Goal: Navigation & Orientation: Find specific page/section

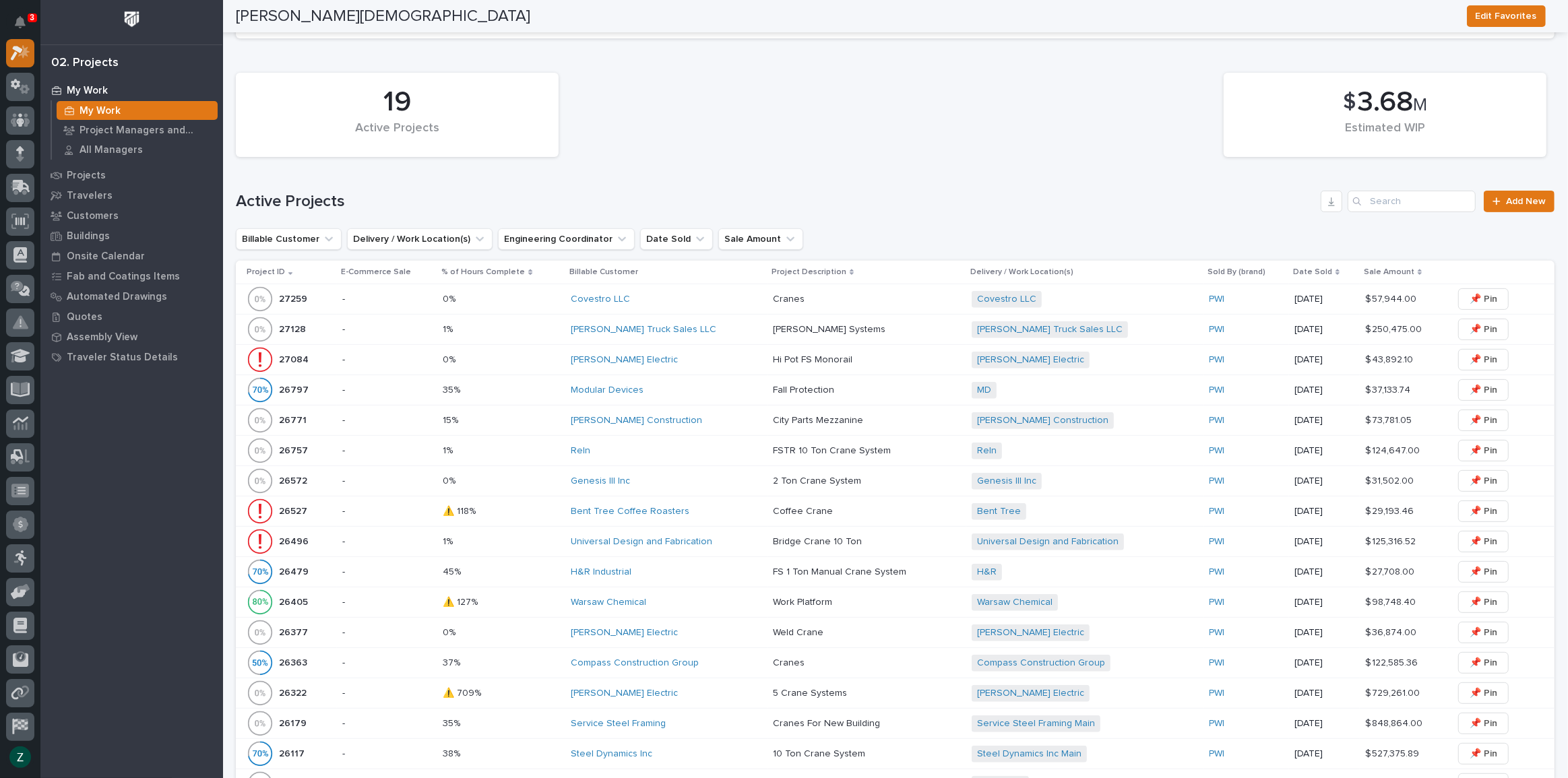
click at [17, 51] on icon at bounding box center [17, 53] width 12 height 15
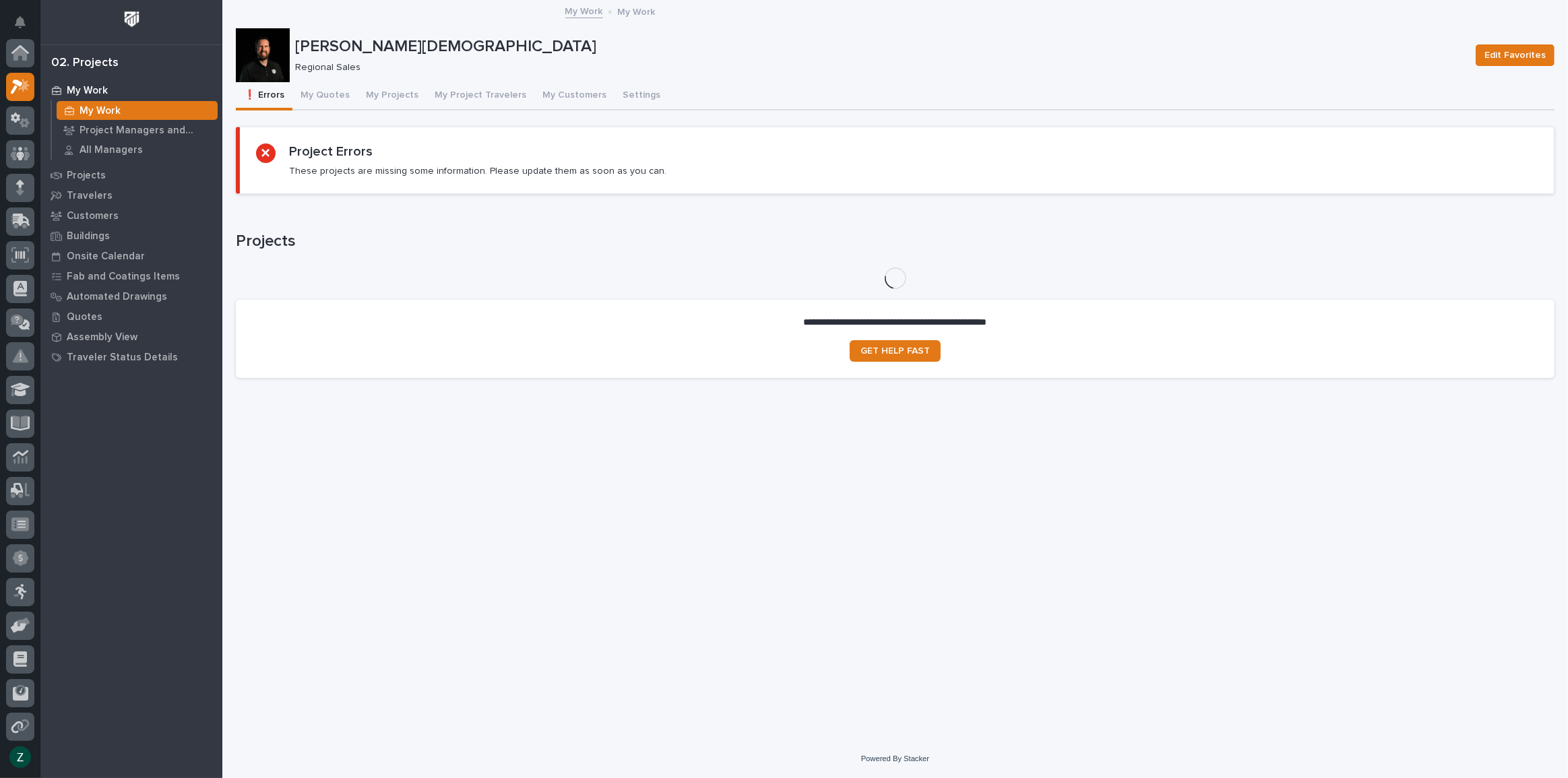
scroll to position [34, 0]
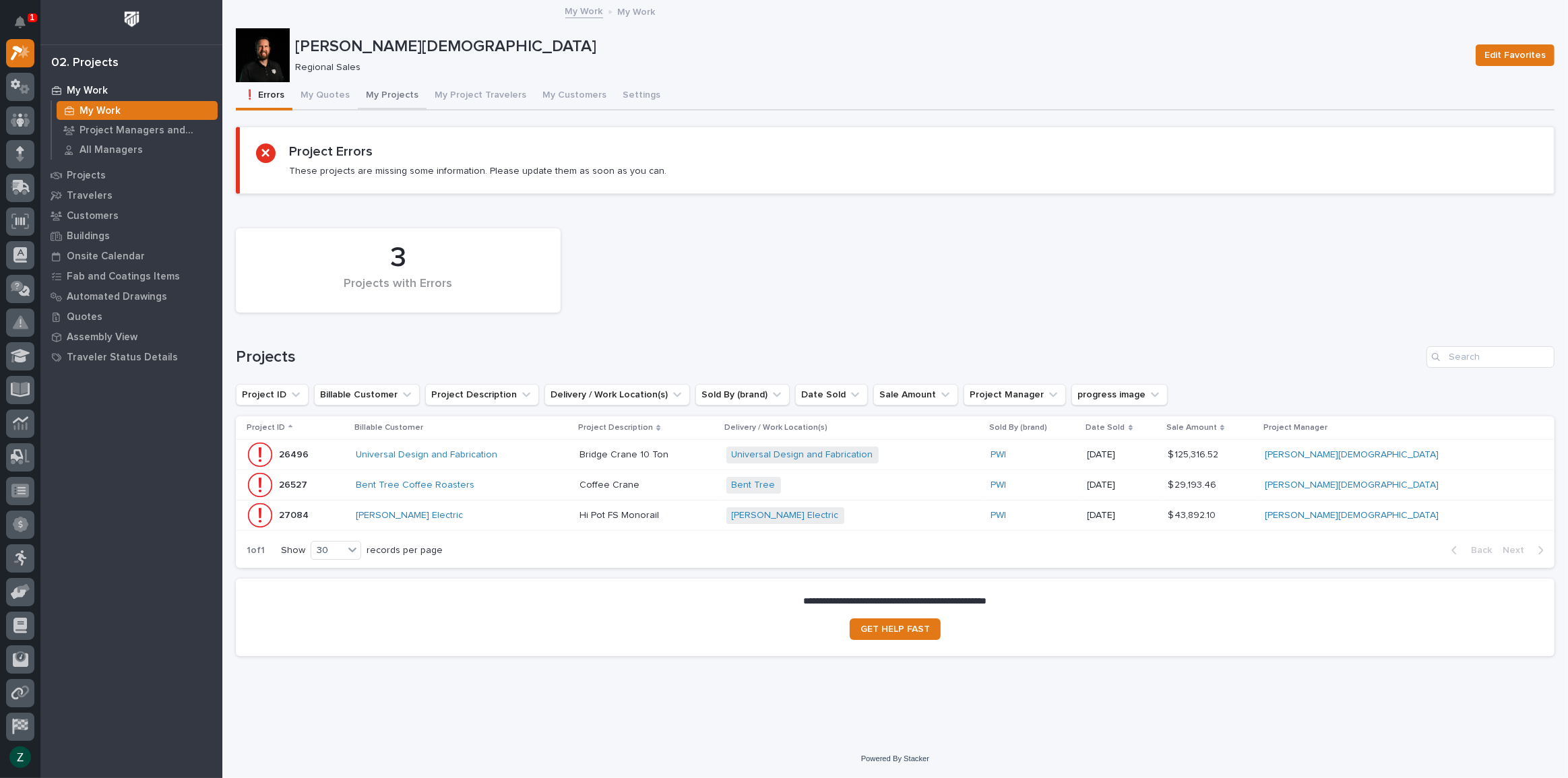
click at [370, 94] on button "My Projects" at bounding box center [392, 96] width 69 height 28
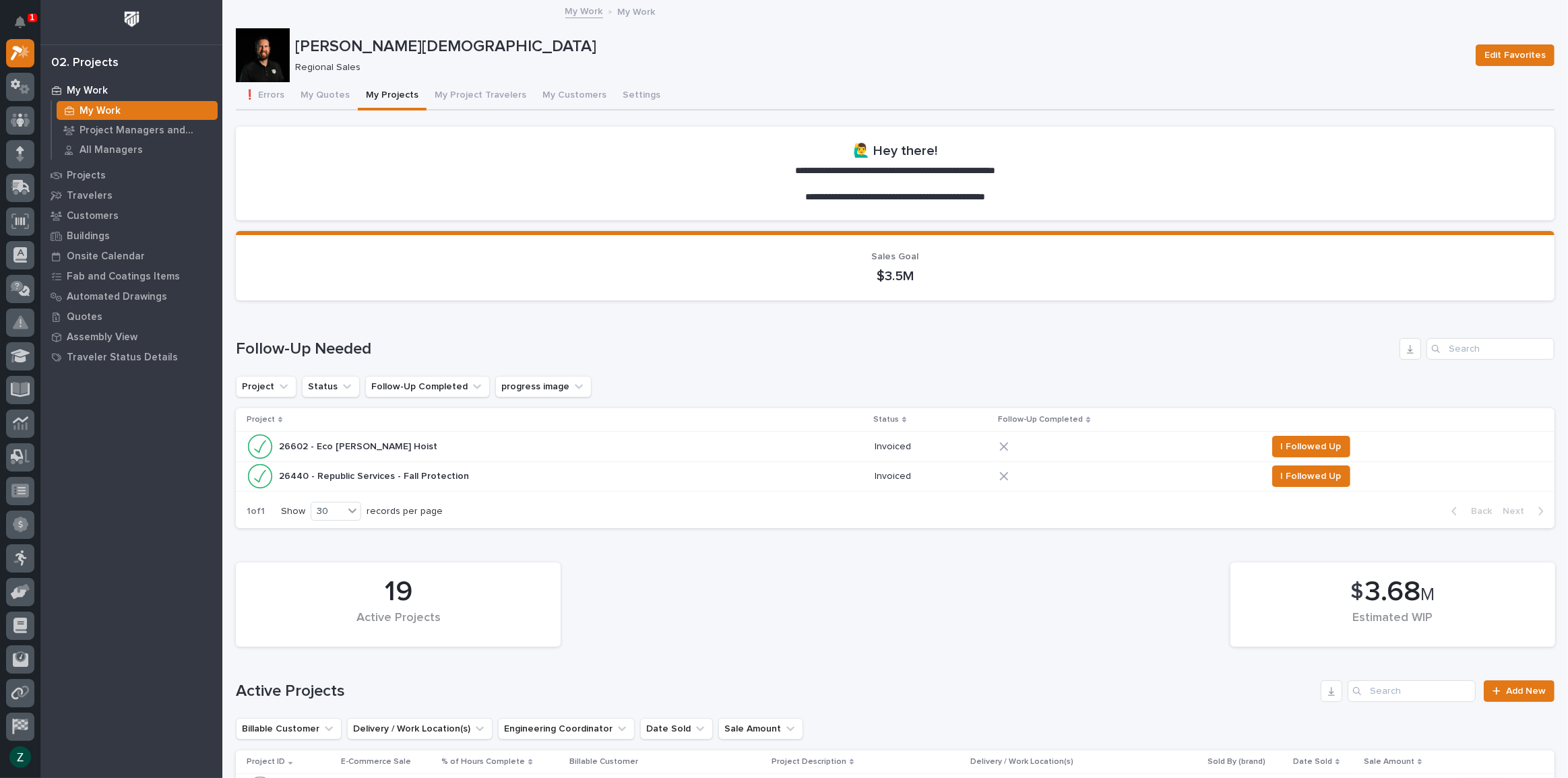
scroll to position [612, 0]
